Goal: Task Accomplishment & Management: Manage account settings

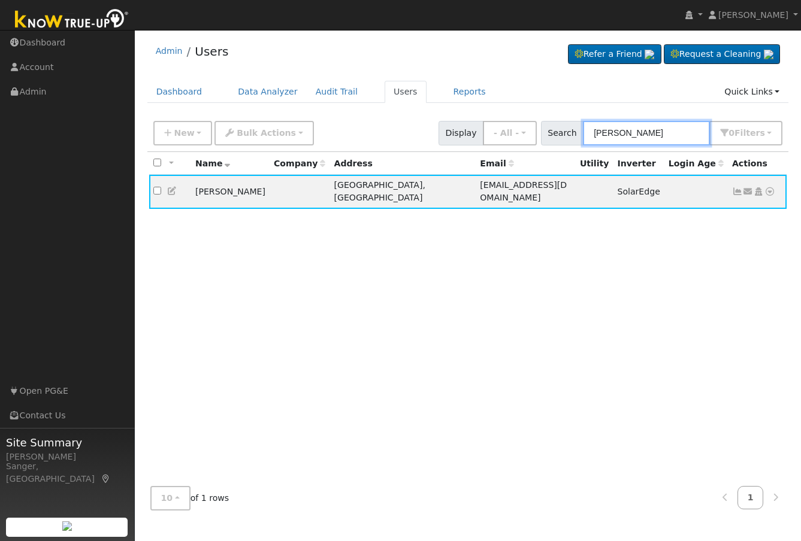
drag, startPoint x: 655, startPoint y: 132, endPoint x: 579, endPoint y: 137, distance: 76.2
click at [579, 137] on div "Search [PERSON_NAME] 0 Filter s My accounts Role Show - All - Show Leads Admin …" at bounding box center [662, 133] width 242 height 25
paste input "[PERSON_NAME]"
type input "[PERSON_NAME]"
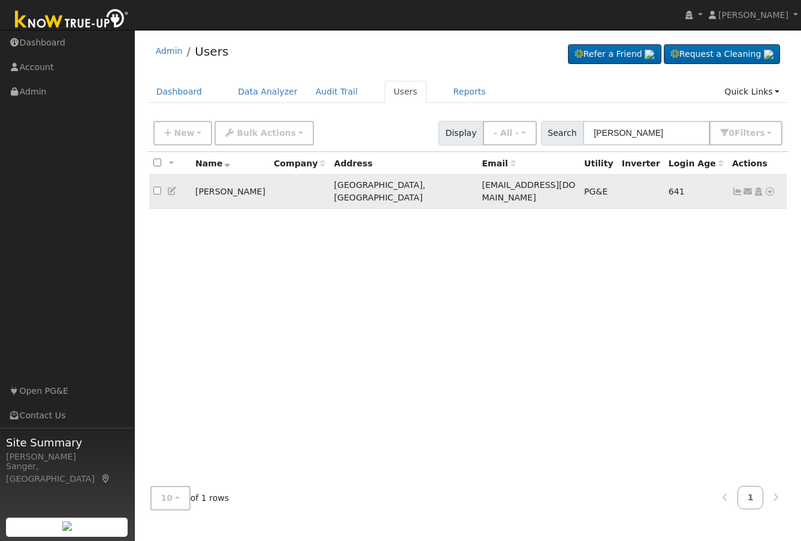
click at [736, 188] on icon at bounding box center [737, 191] width 11 height 8
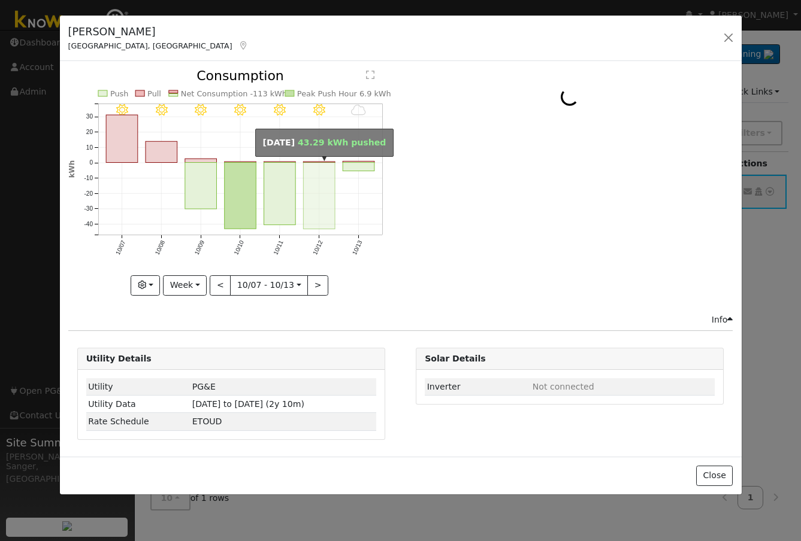
click at [320, 174] on rect "onclick=""" at bounding box center [319, 196] width 32 height 66
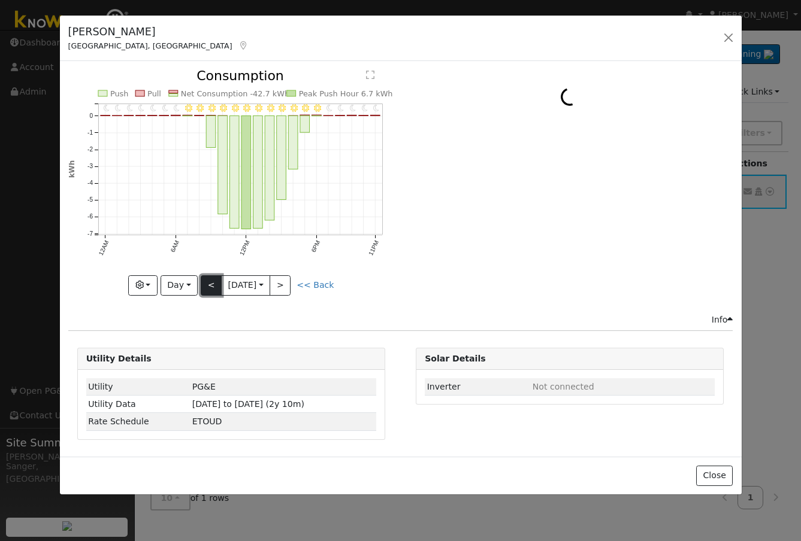
click at [204, 281] on button "<" at bounding box center [211, 285] width 21 height 20
click at [284, 283] on button ">" at bounding box center [280, 285] width 21 height 20
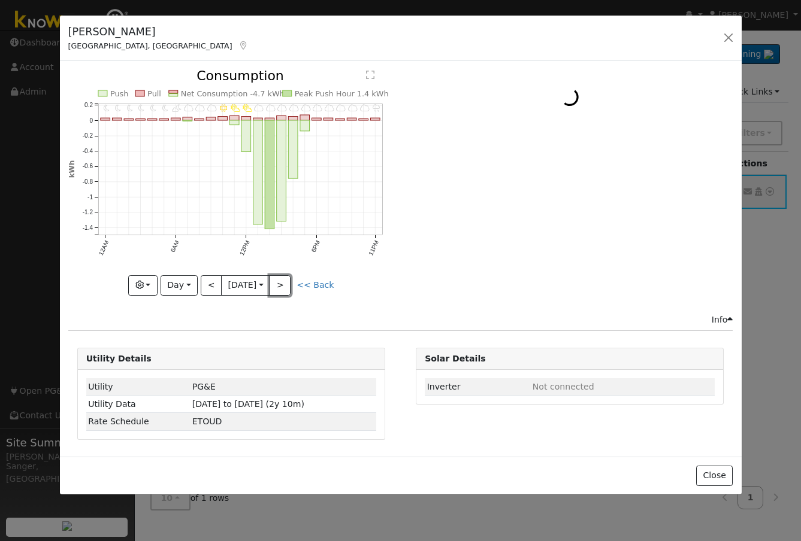
click at [284, 283] on button ">" at bounding box center [280, 285] width 21 height 20
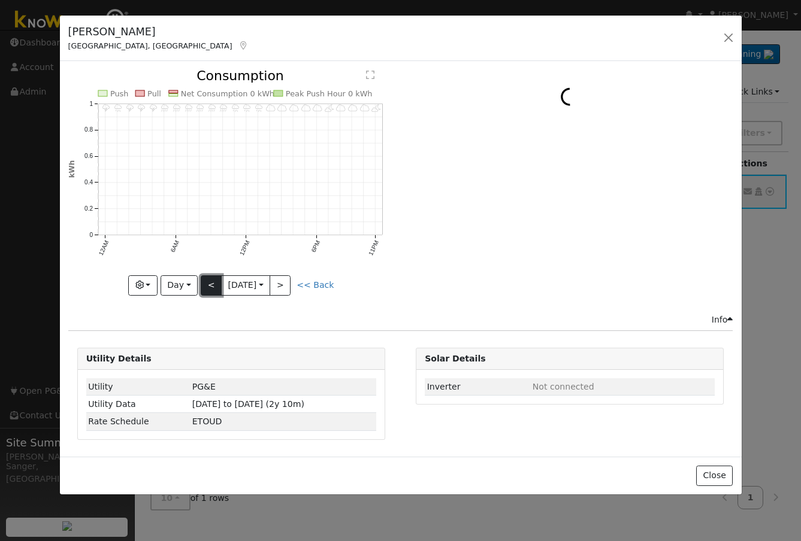
click at [209, 283] on button "<" at bounding box center [211, 285] width 21 height 20
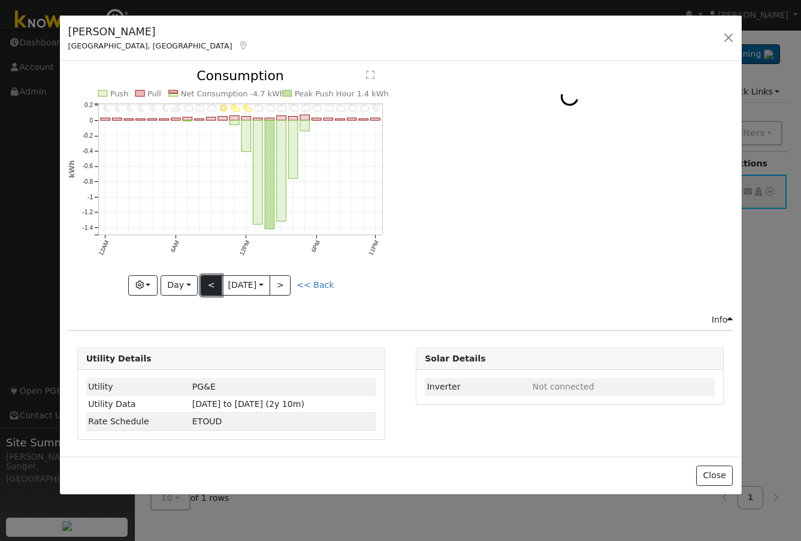
click at [209, 283] on button "<" at bounding box center [211, 285] width 21 height 20
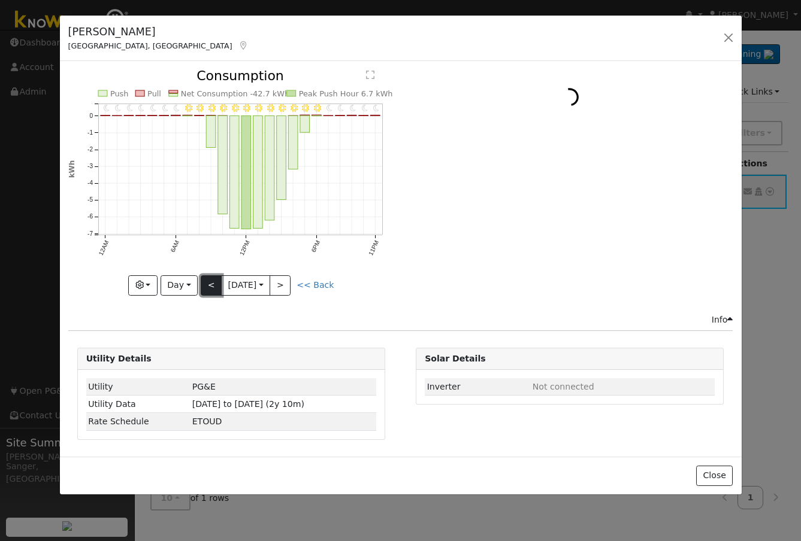
click at [209, 283] on button "<" at bounding box center [211, 285] width 21 height 20
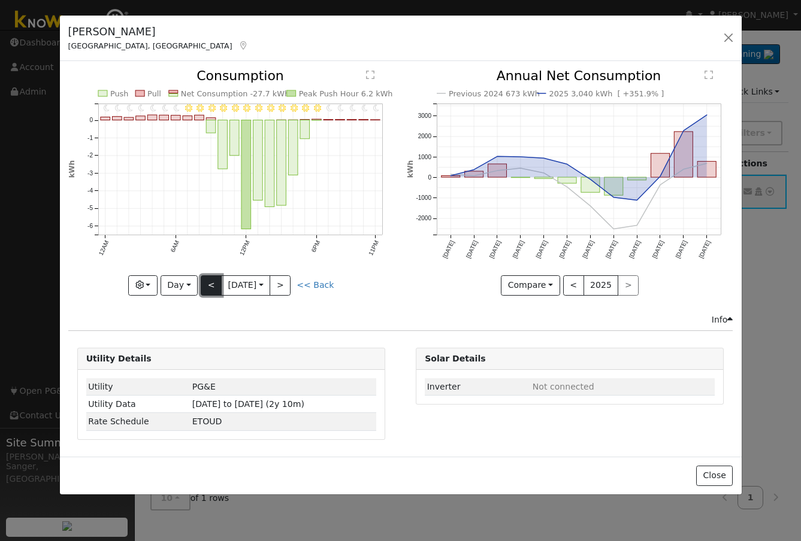
click at [209, 283] on button "<" at bounding box center [211, 285] width 21 height 20
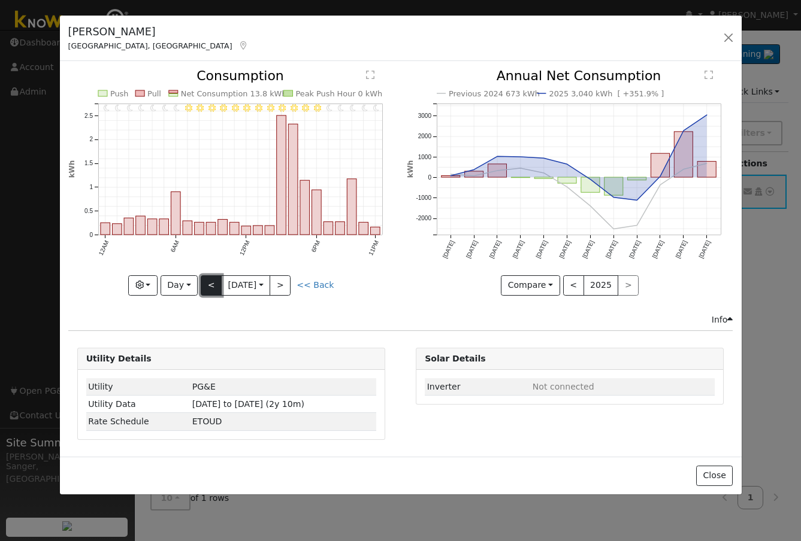
click at [209, 283] on button "<" at bounding box center [211, 285] width 21 height 20
type input "[DATE]"
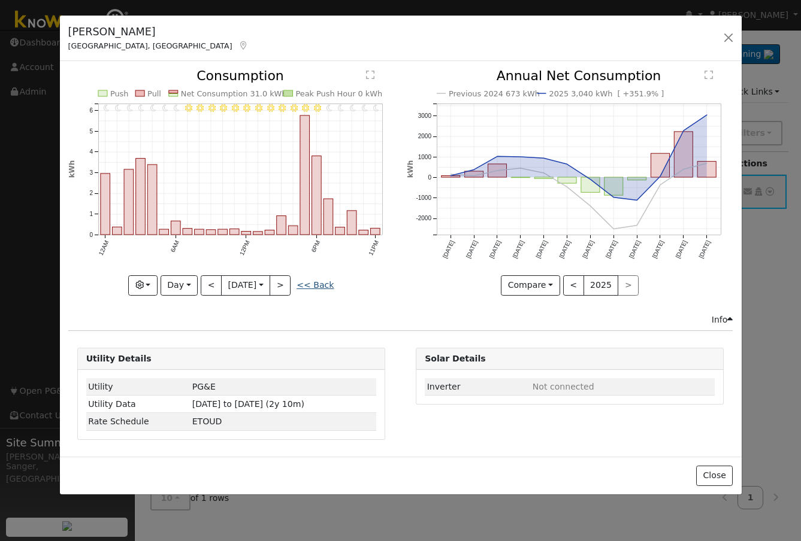
click at [325, 286] on link "<< Back" at bounding box center [314, 285] width 37 height 10
